Goal: Navigation & Orientation: Find specific page/section

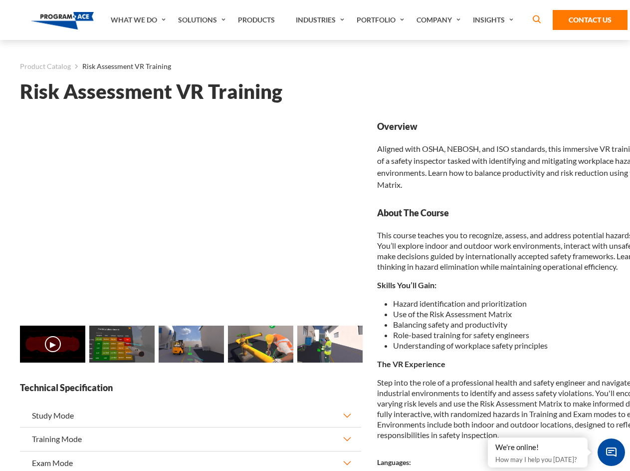
click at [203, 20] on link "Solutions" at bounding box center [203, 20] width 60 height 40
click at [0, 0] on div "AI & Computer Vision Solutions Computer Vision Quality Control AI tools for fas…" at bounding box center [0, 0] width 0 height 0
click at [0, 0] on div "AI & Computer Vision Solutions Virtual Training Solutions Virtual Tour Solution…" at bounding box center [0, 0] width 0 height 0
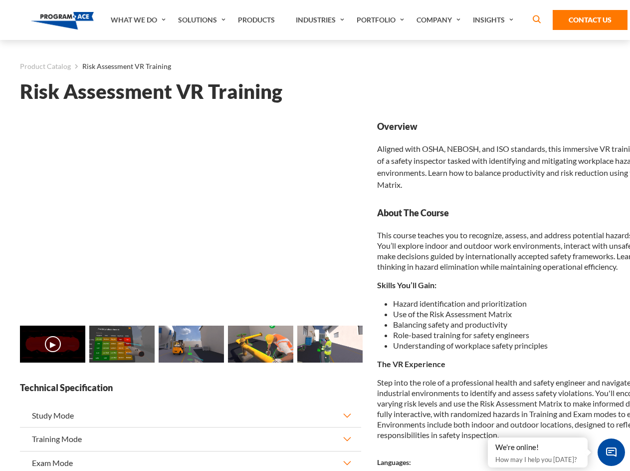
click at [0, 0] on div "AI & Computer Vision Solutions Virtual Training Solutions Virtual Tour Solution…" at bounding box center [0, 0] width 0 height 0
click at [0, 0] on div "AI & Computer Vision Solutions Computer Vision Quality Control AI tools for fas…" at bounding box center [0, 0] width 0 height 0
